Goal: Complete application form: Complete application form

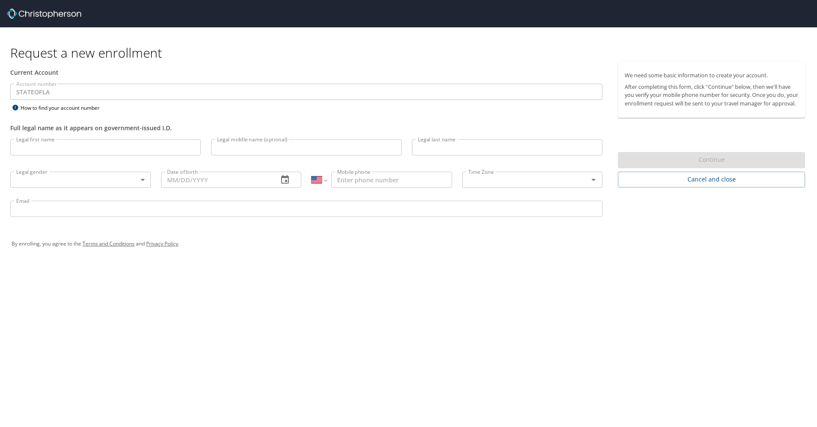
select select "US"
click at [34, 158] on div "Legal first name Legal first name" at bounding box center [105, 148] width 201 height 29
click at [38, 152] on input "Legal first name" at bounding box center [105, 147] width 190 height 16
click at [19, 147] on input "[PERSON_NAME]" at bounding box center [105, 147] width 190 height 16
type input "[PERSON_NAME]"
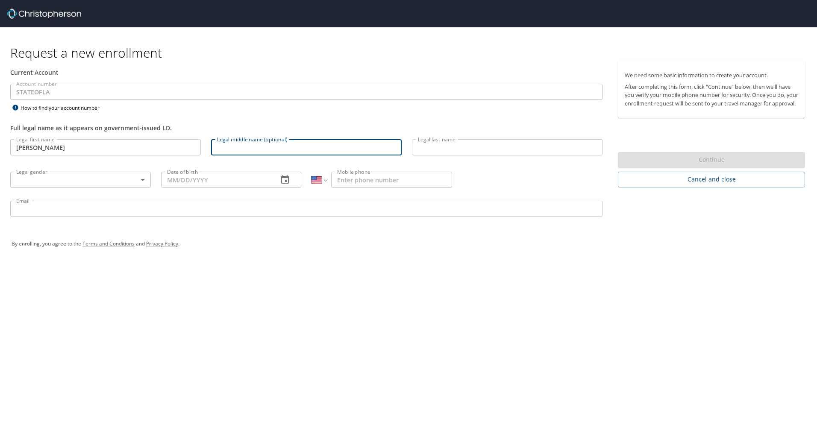
click at [296, 150] on input "Legal middle name (optional)" at bounding box center [306, 147] width 190 height 16
type input "[PERSON_NAME]"
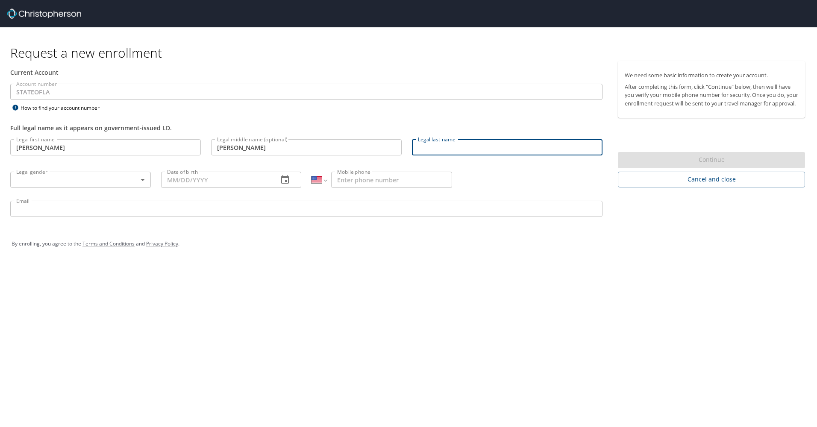
click at [477, 147] on input "Legal last name" at bounding box center [507, 147] width 190 height 16
type input "Jakymec"
click at [147, 193] on div "Legal gender ​ Legal gender" at bounding box center [80, 179] width 151 height 32
click at [143, 185] on body "Request a new enrollment Current Account Account number STATEOFLA Account numbe…" at bounding box center [408, 213] width 817 height 427
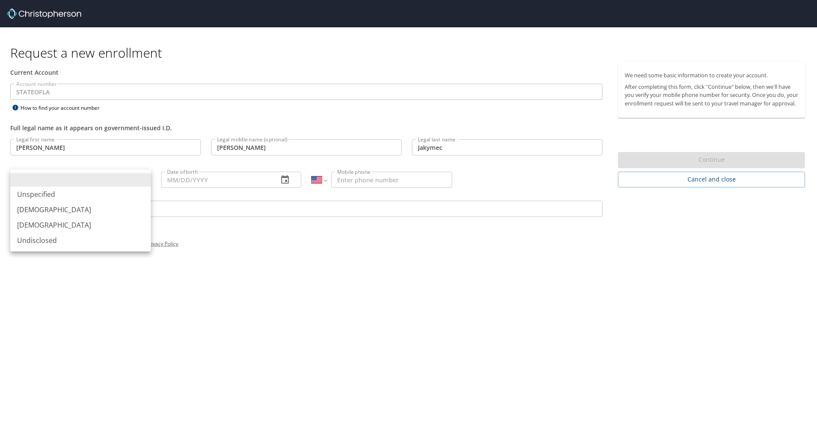
click at [70, 210] on li "[DEMOGRAPHIC_DATA]" at bounding box center [80, 209] width 141 height 15
type input "[DEMOGRAPHIC_DATA]"
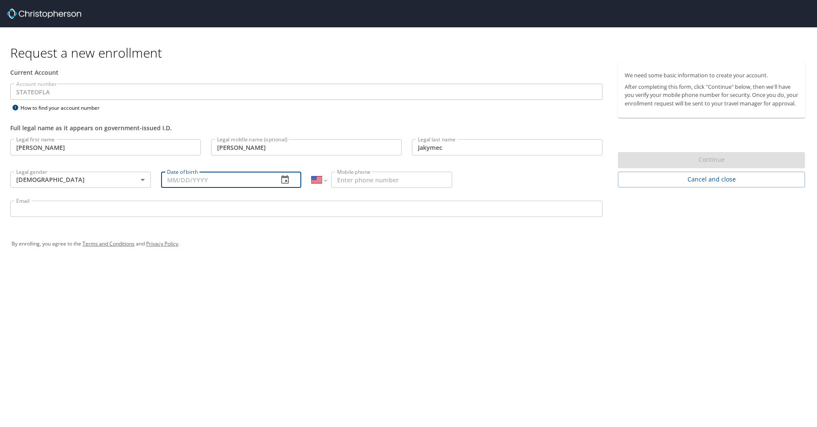
click at [193, 184] on input "Date of birth" at bounding box center [216, 180] width 111 height 16
type input "[DATE]"
click at [418, 181] on input "Mobile phone" at bounding box center [391, 180] width 121 height 16
type input "[PHONE_NUMBER]"
click at [177, 208] on input "Email" at bounding box center [306, 209] width 592 height 16
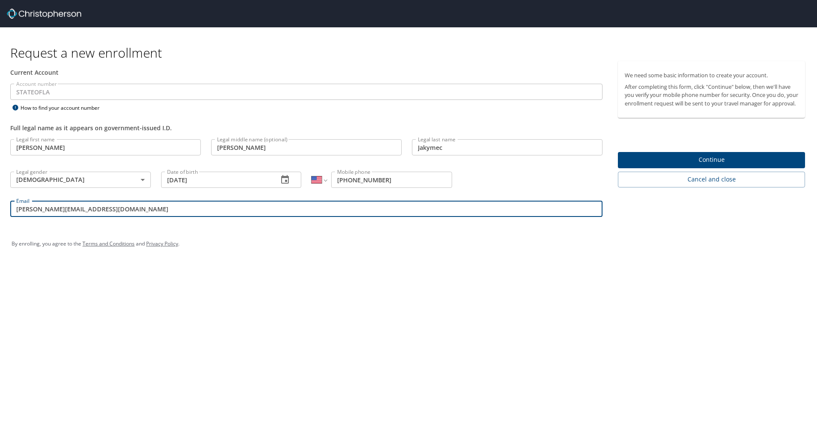
type input "[PERSON_NAME][EMAIL_ADDRESS][DOMAIN_NAME]"
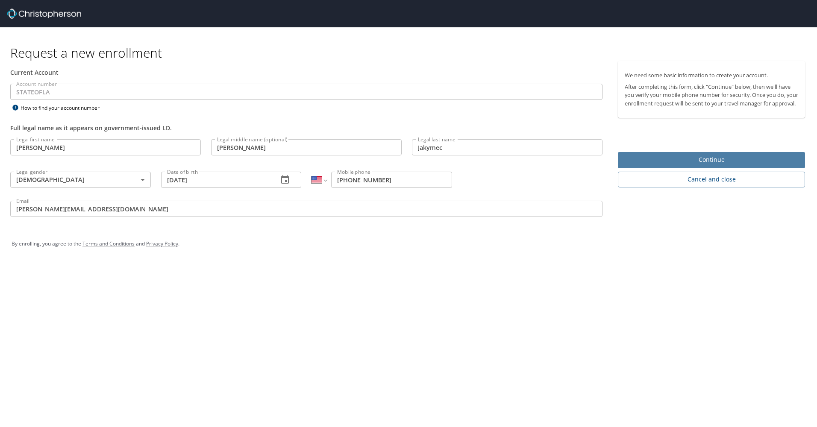
click at [665, 165] on span "Continue" at bounding box center [710, 160] width 173 height 11
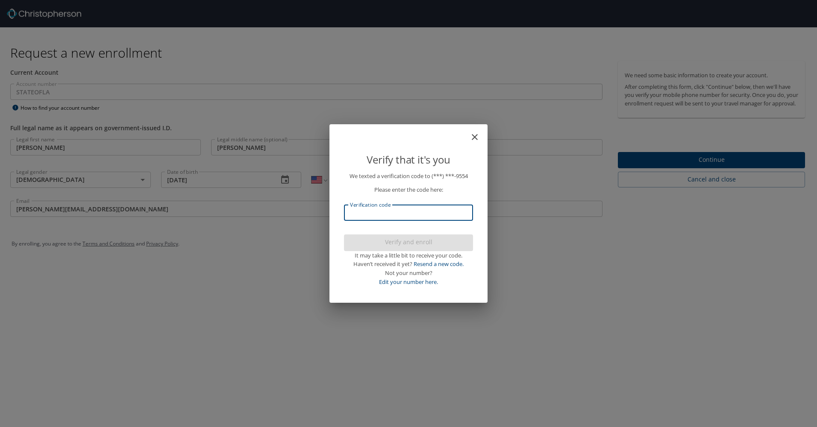
click at [370, 215] on input "Verification code" at bounding box center [408, 213] width 129 height 16
type input "306"
